Goal: Information Seeking & Learning: Compare options

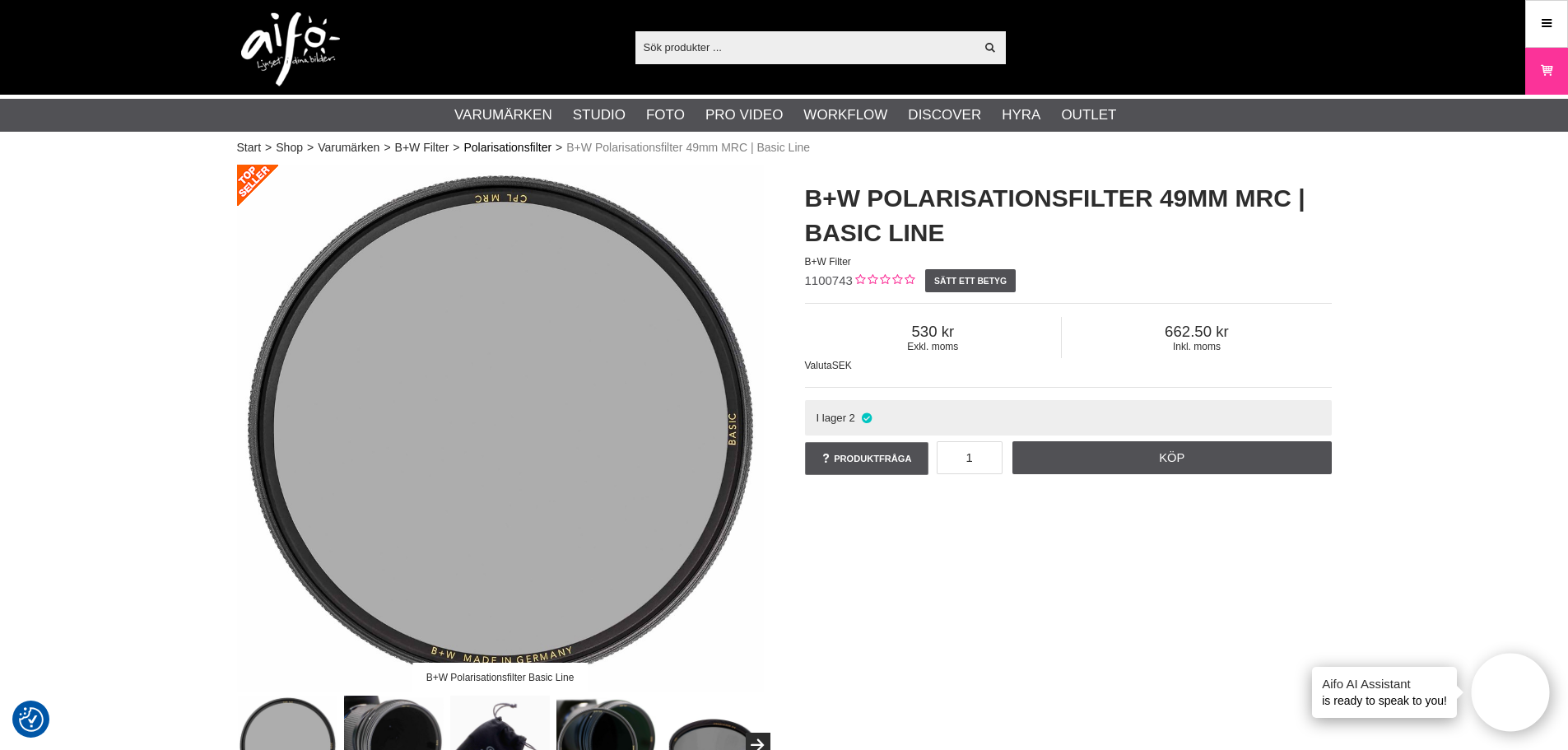
click at [527, 145] on link "Polarisationsfilter" at bounding box center [507, 147] width 88 height 18
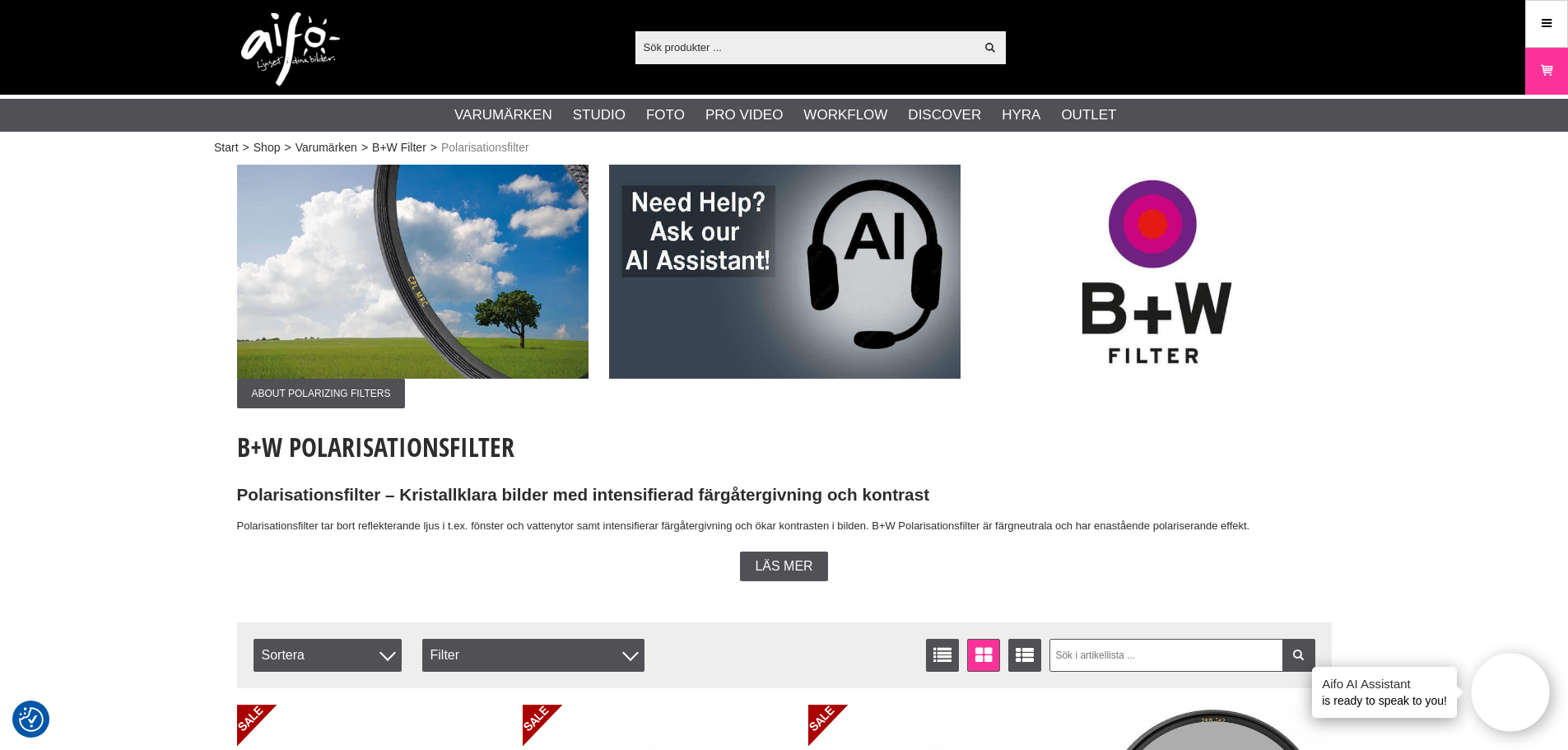
click at [790, 48] on input "text" at bounding box center [806, 46] width 340 height 24
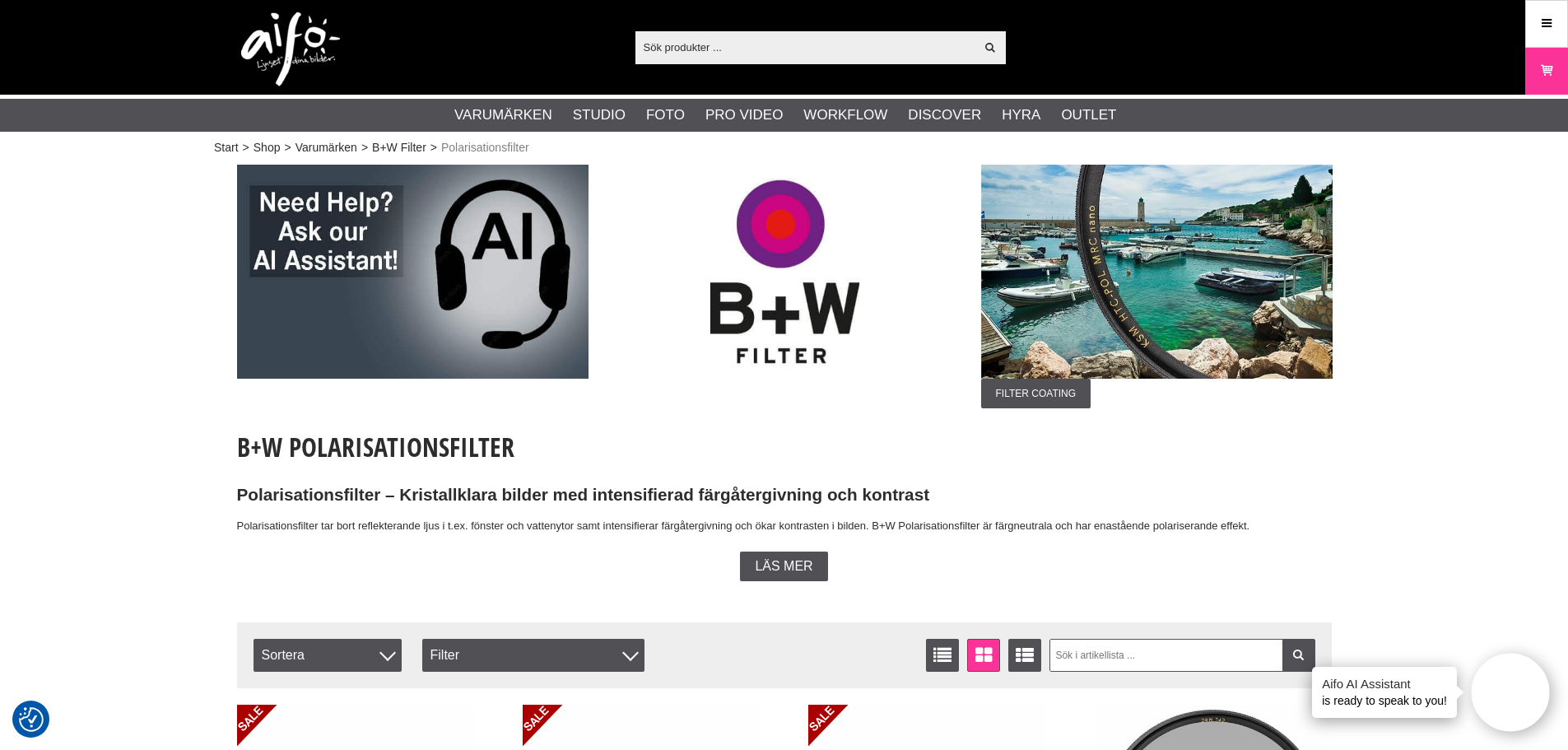
paste input "1100755"
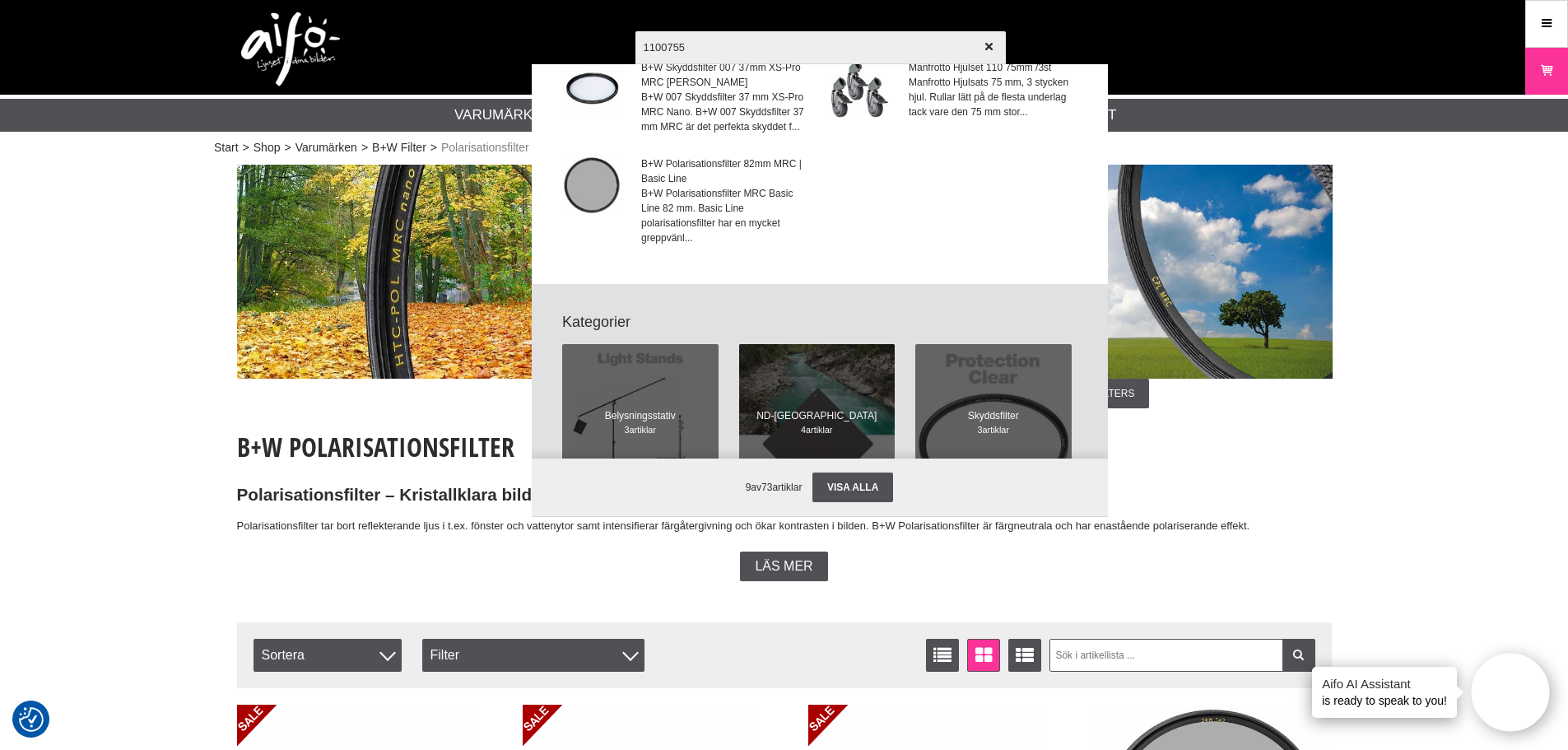
scroll to position [411, 0]
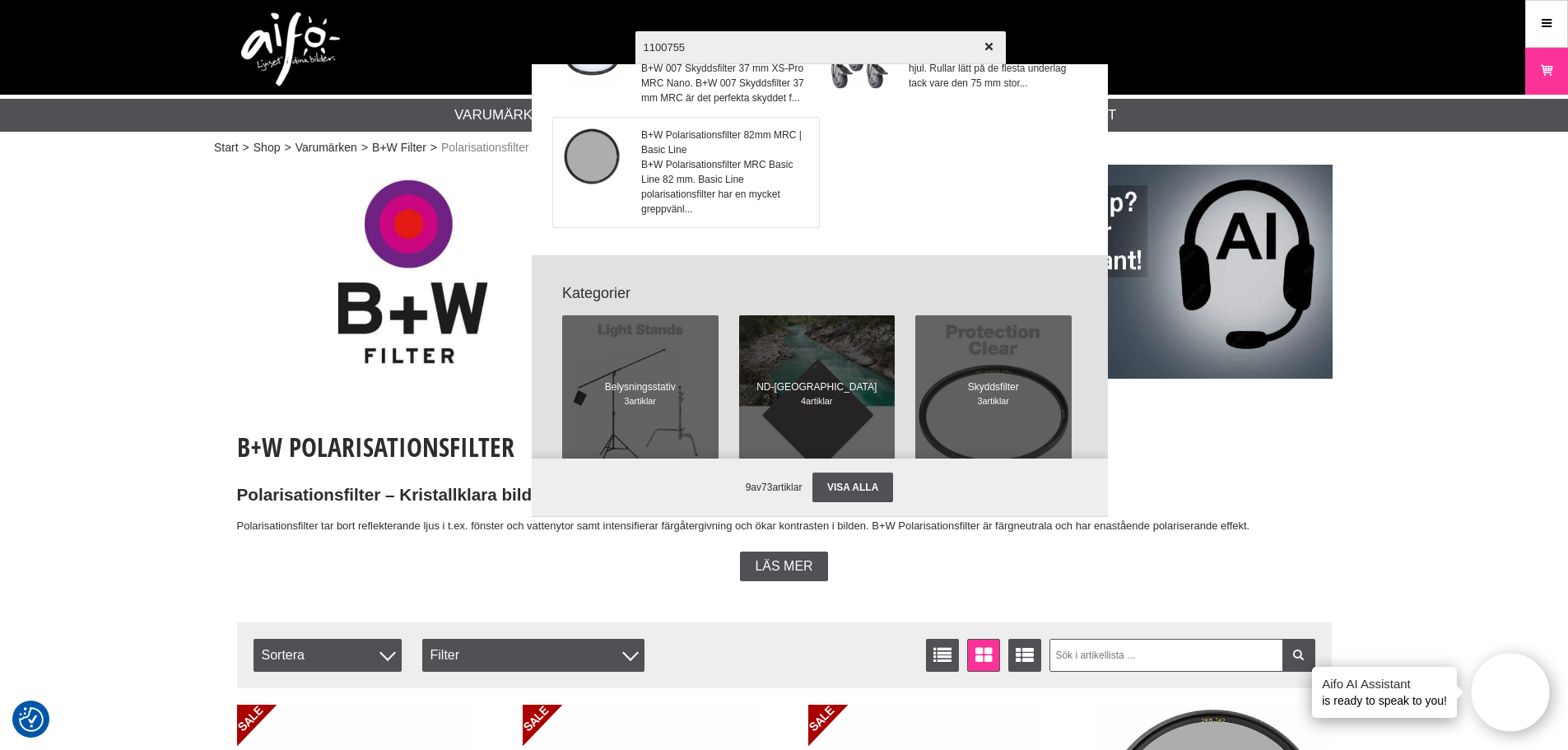
type input "1100755"
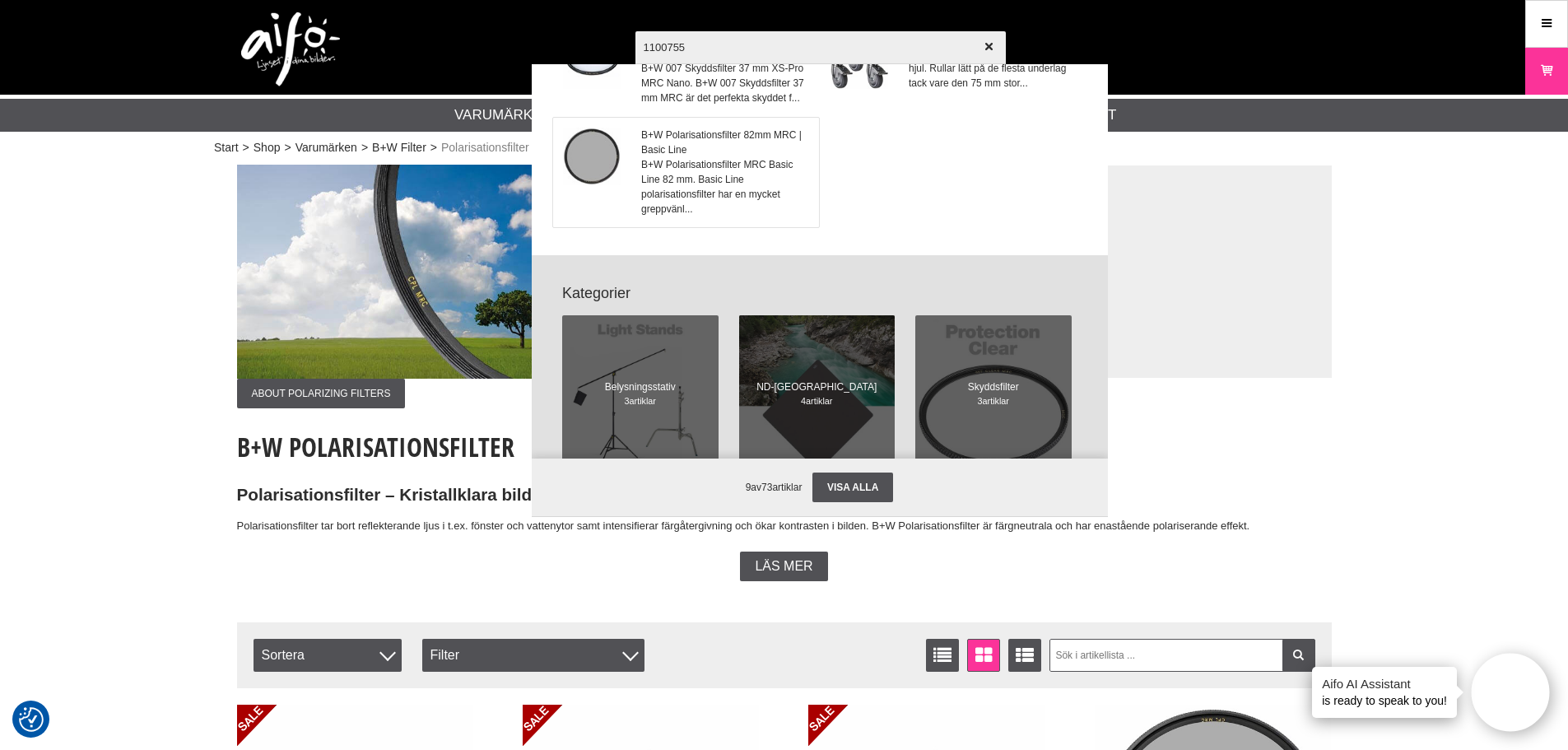
click at [709, 206] on span "B+W Polarisationsfilter MRC Basic Line 82 mm. Basic Line polarisationsfilter ha…" at bounding box center [724, 187] width 167 height 59
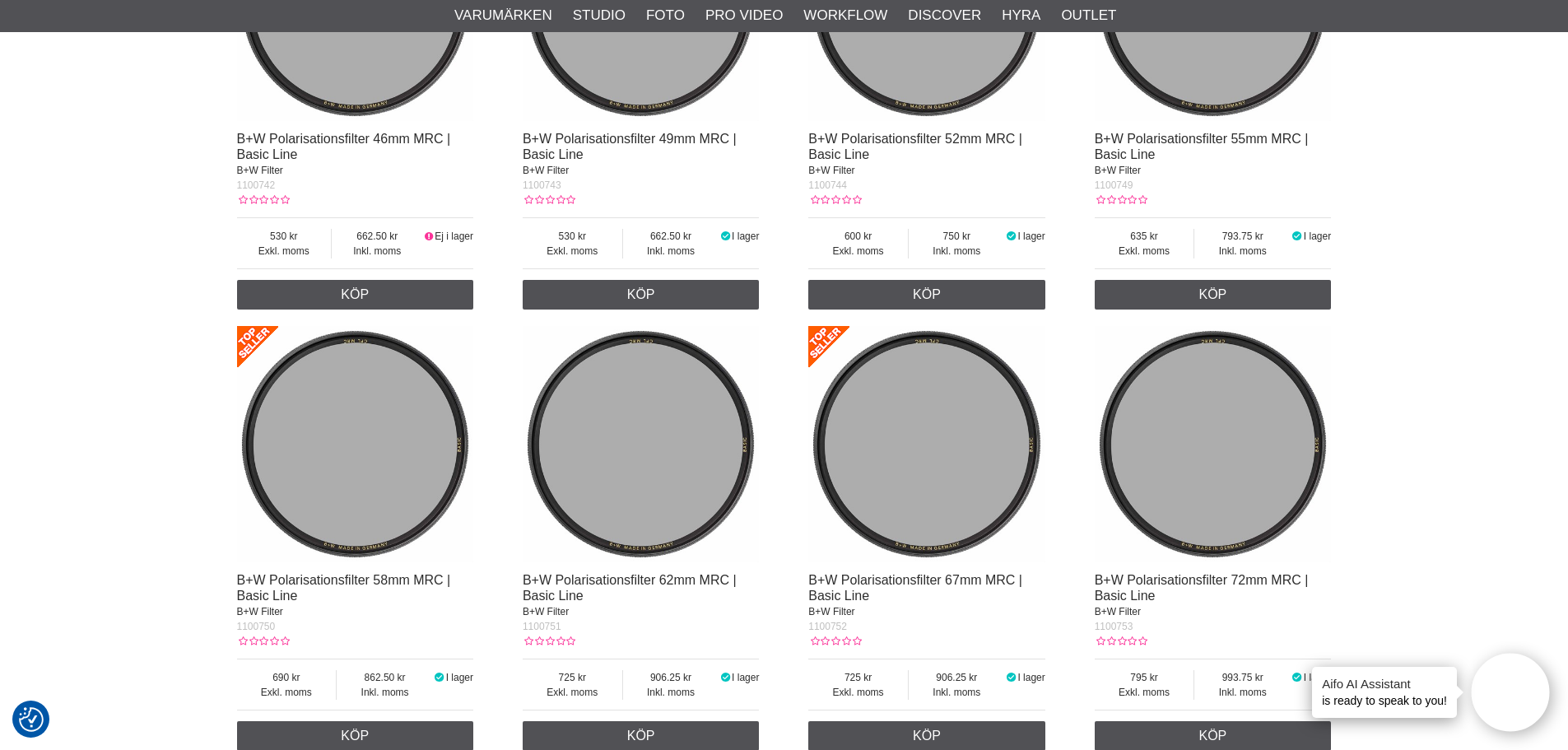
scroll to position [1235, 0]
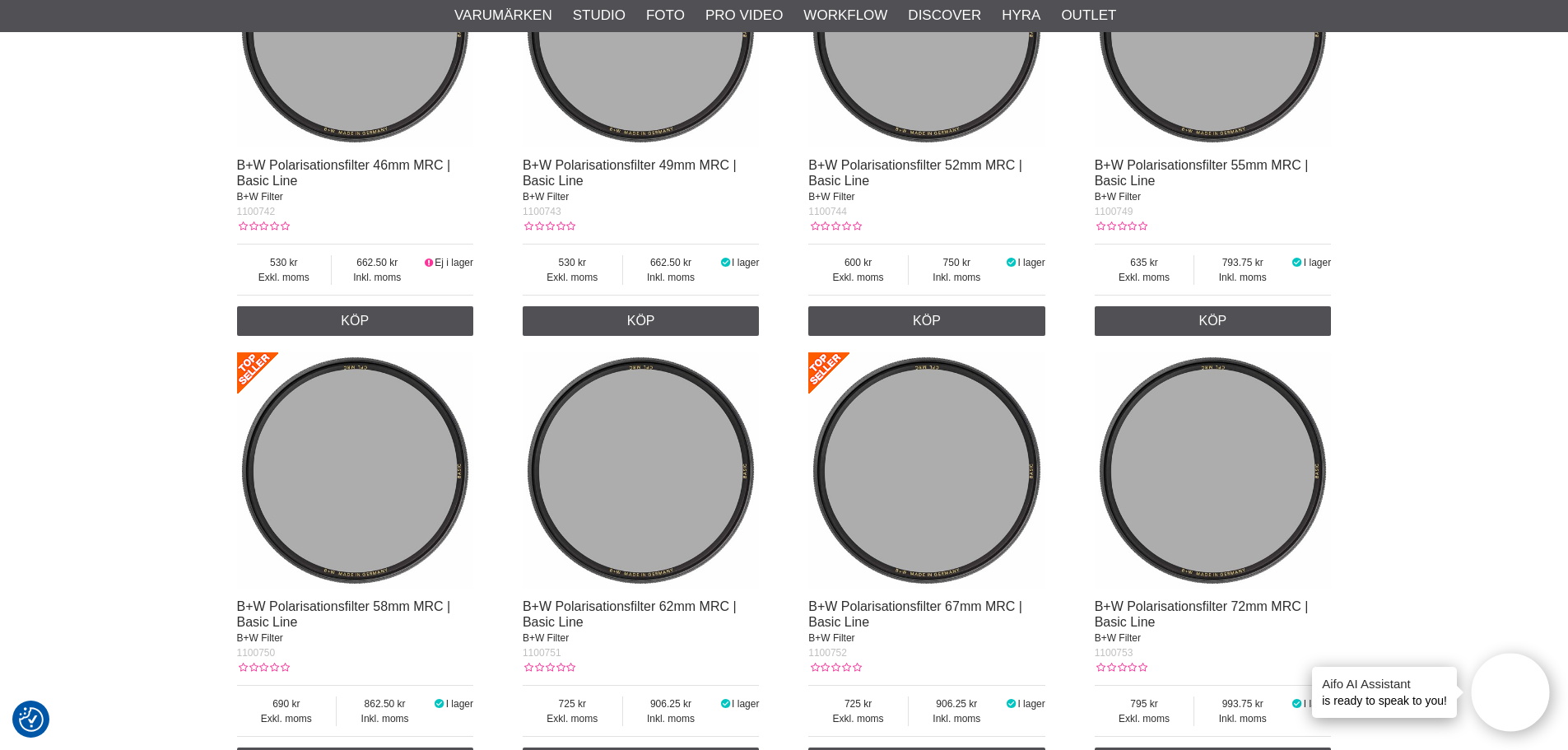
click at [551, 217] on span "1100743" at bounding box center [542, 212] width 39 height 12
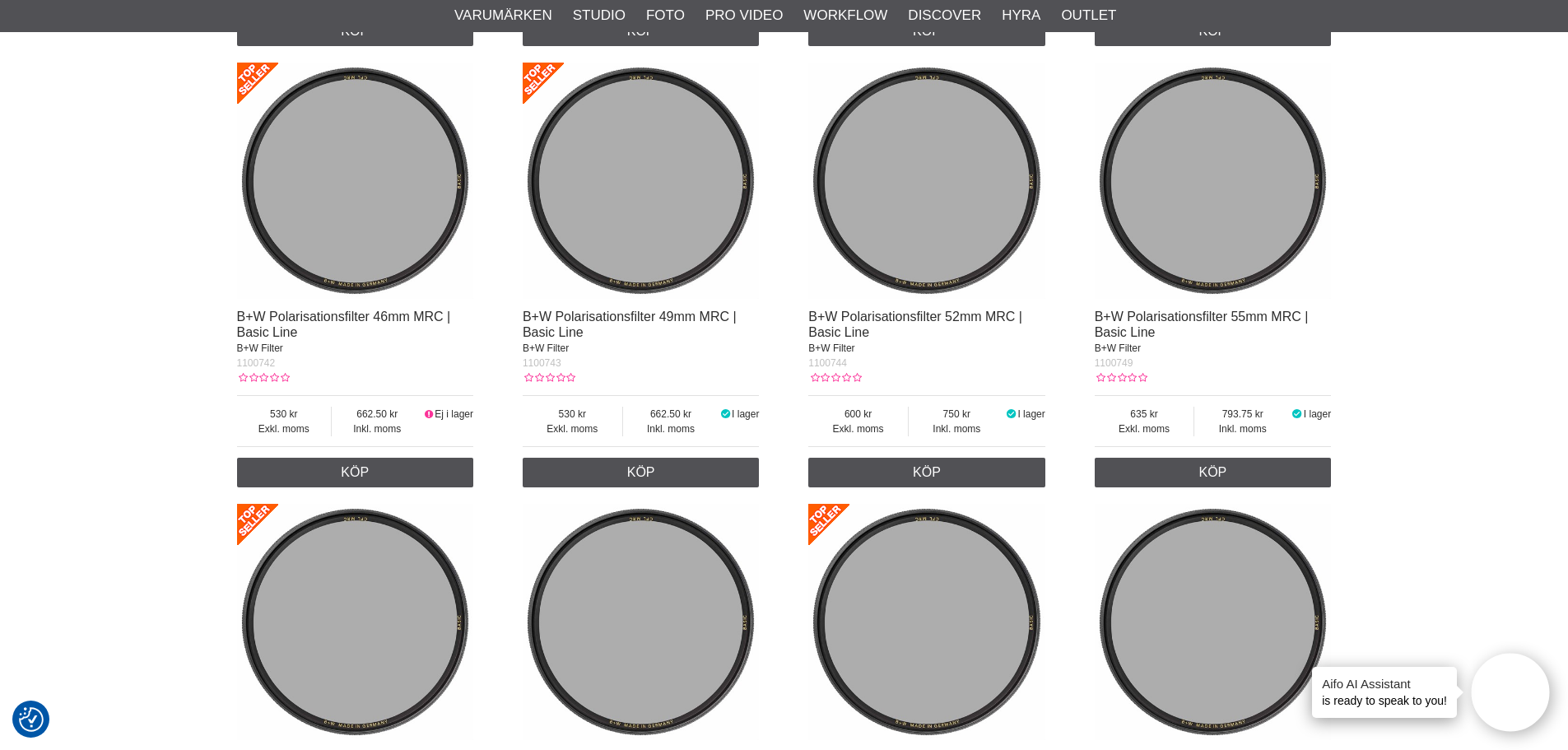
scroll to position [1070, 0]
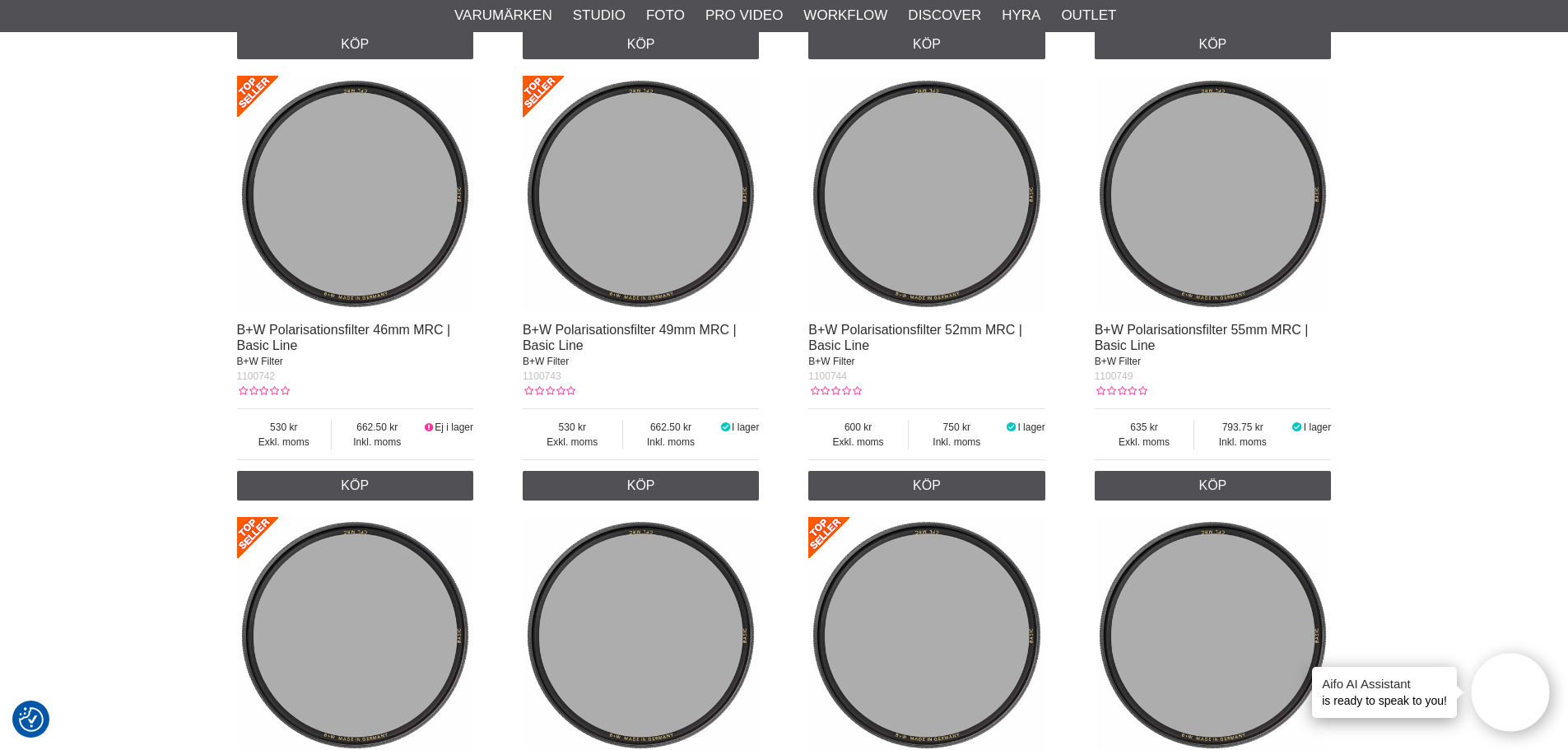
click at [668, 256] on img at bounding box center [641, 194] width 237 height 237
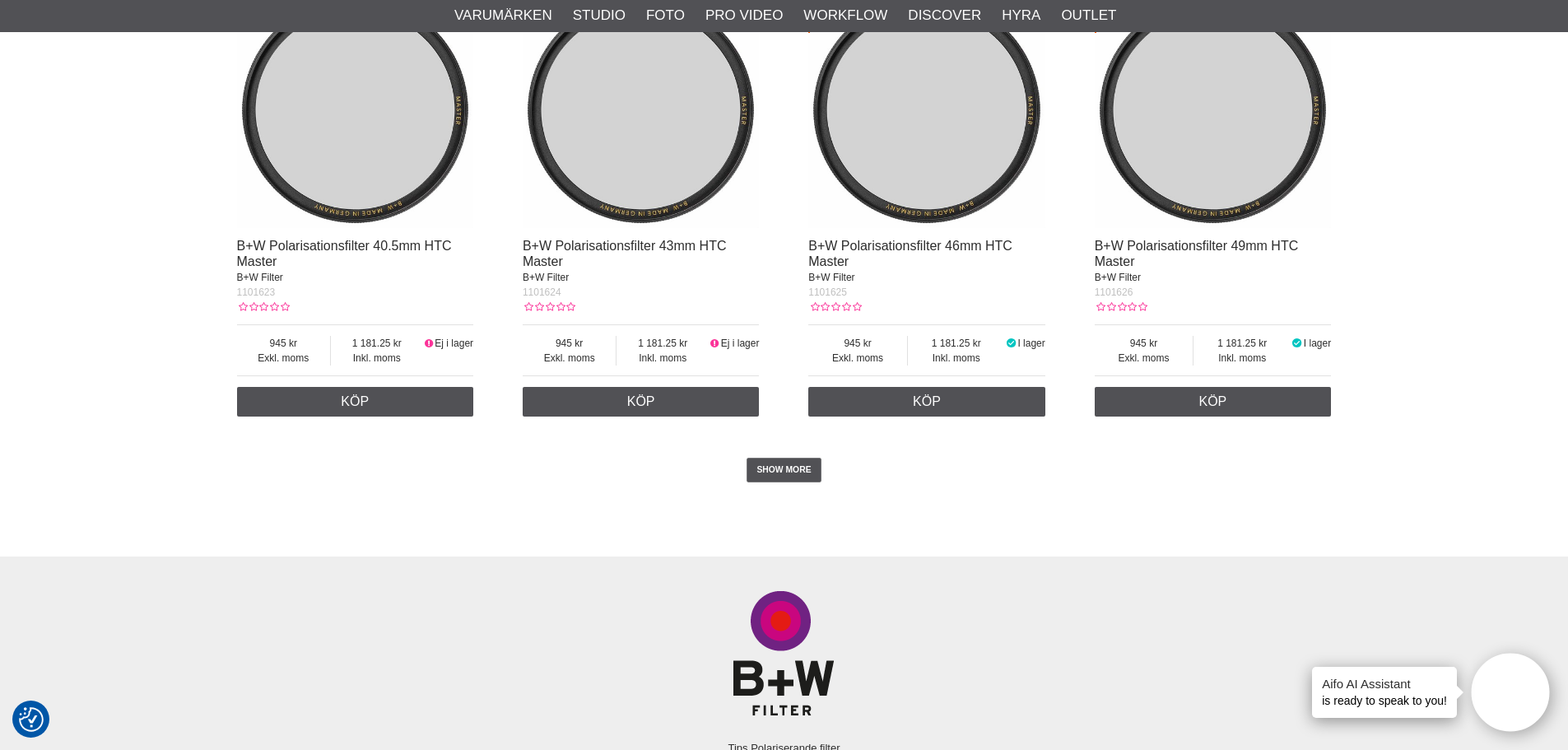
scroll to position [3458, 0]
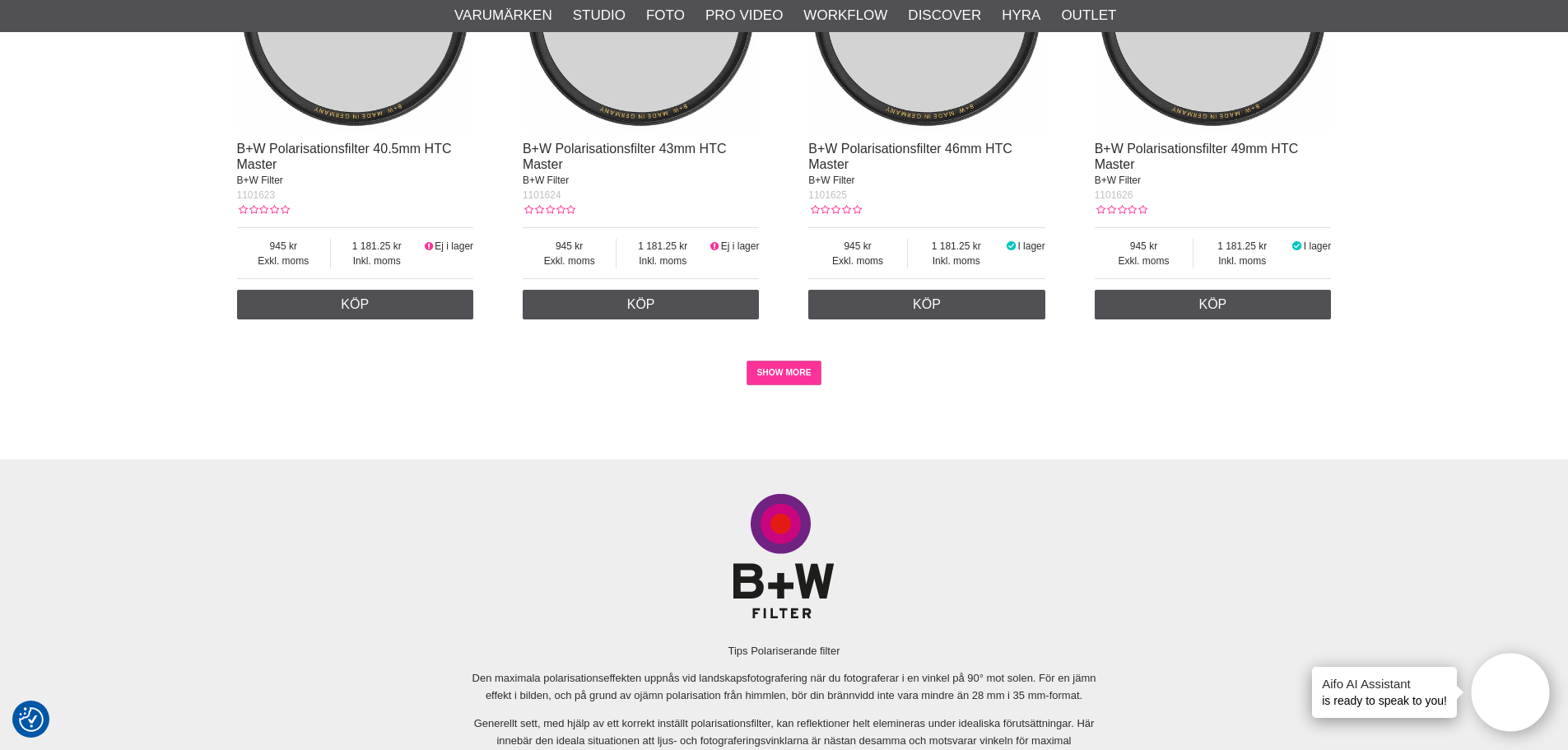
click at [794, 385] on link "SHOW MORE" at bounding box center [783, 372] width 75 height 24
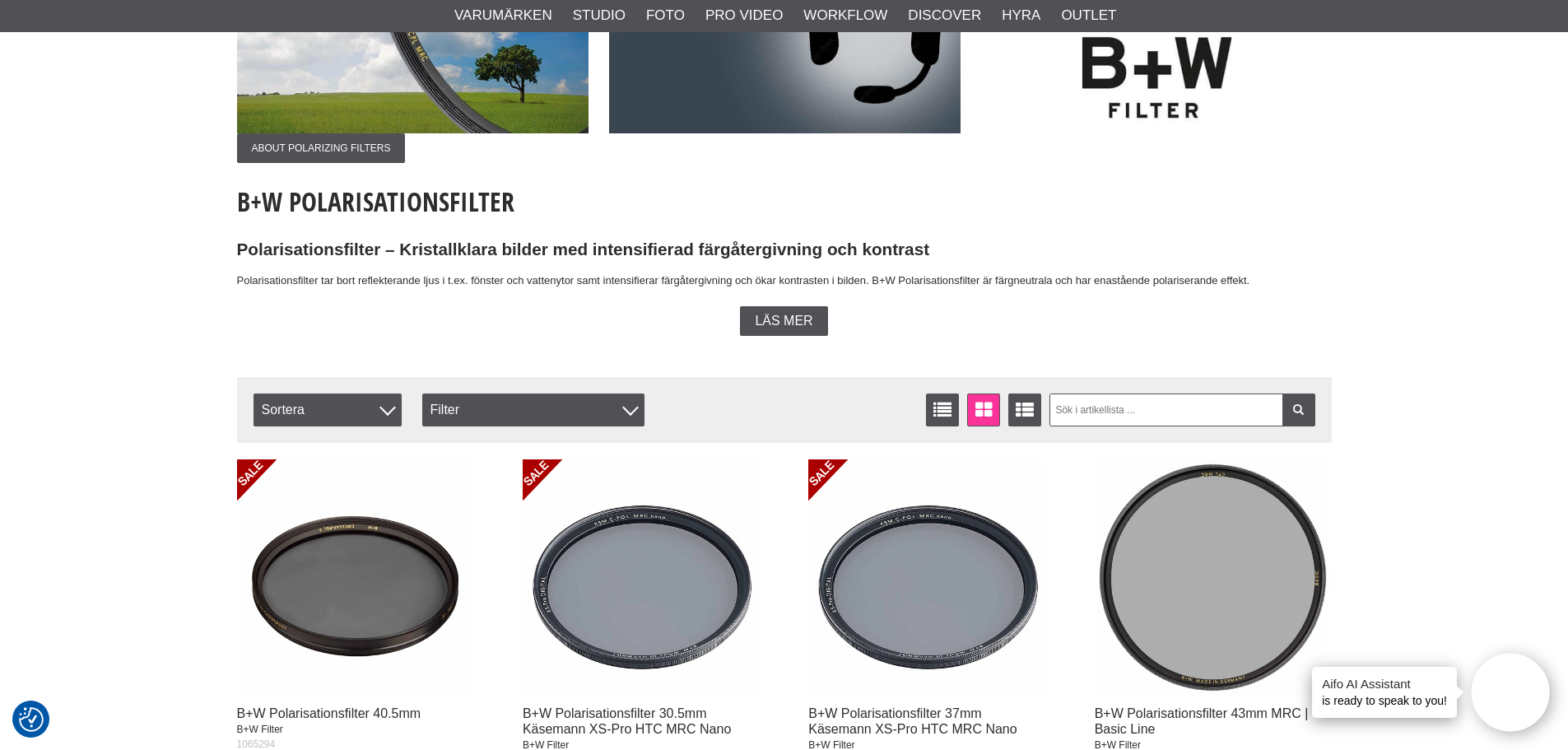
scroll to position [0, 0]
